Goal: Check status

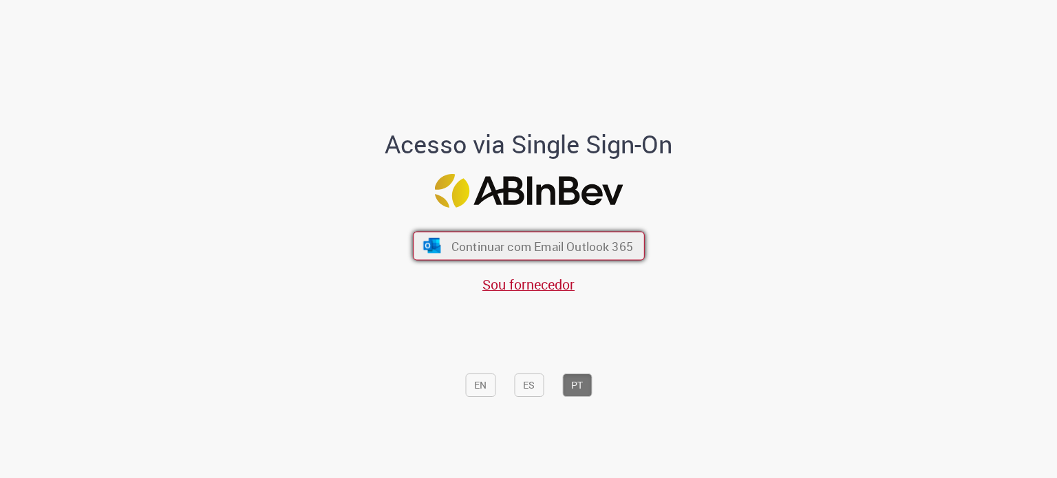
click at [622, 232] on button "Continuar com Email Outlook 365" at bounding box center [529, 246] width 232 height 29
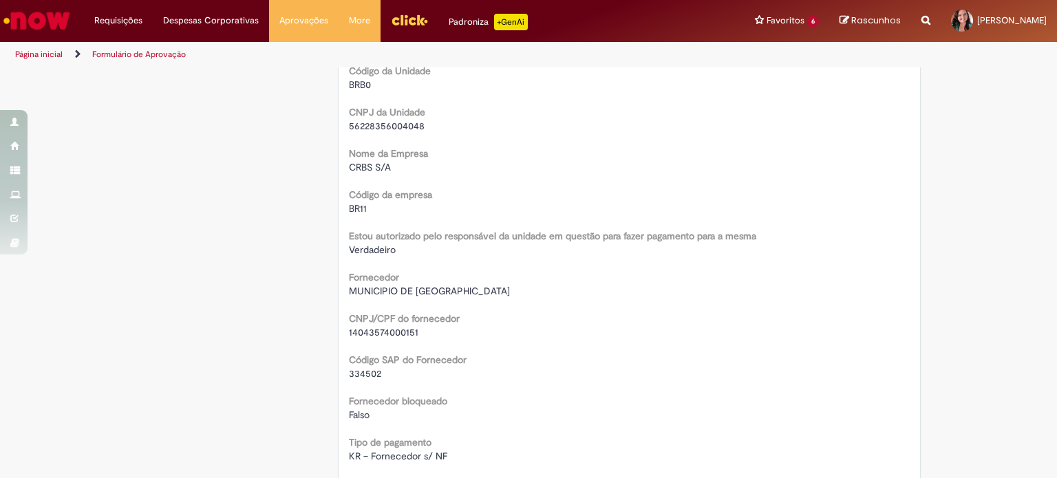
scroll to position [867, 0]
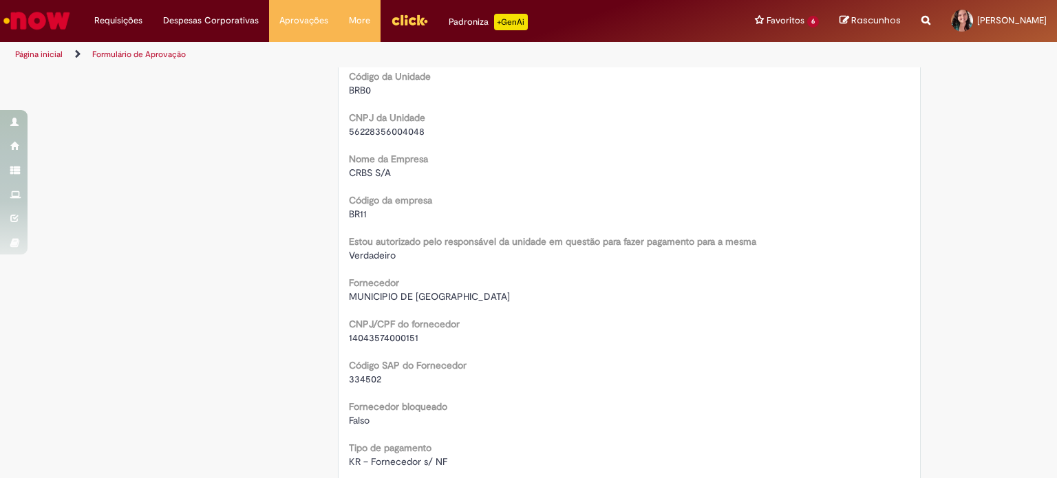
click at [620, 207] on div "BR11" at bounding box center [630, 214] width 562 height 14
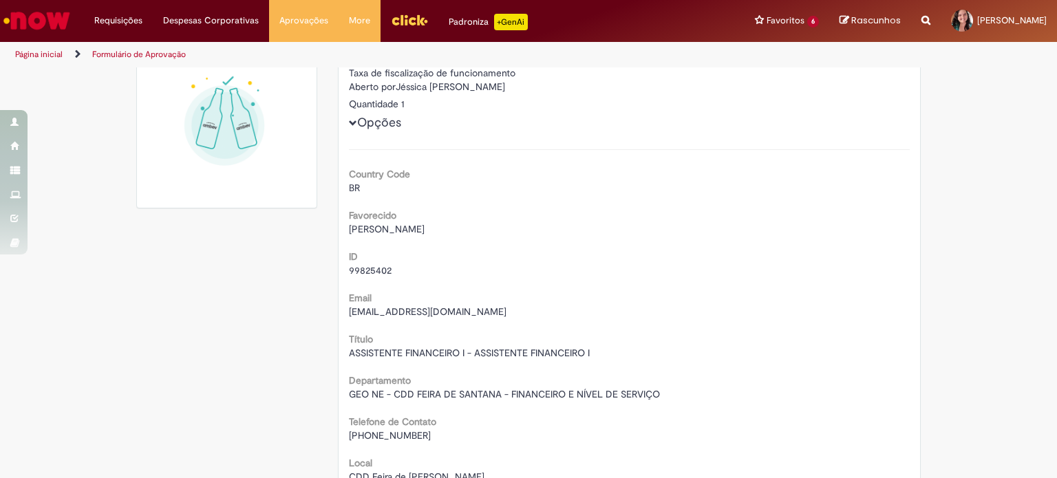
scroll to position [0, 0]
